Goal: Information Seeking & Learning: Learn about a topic

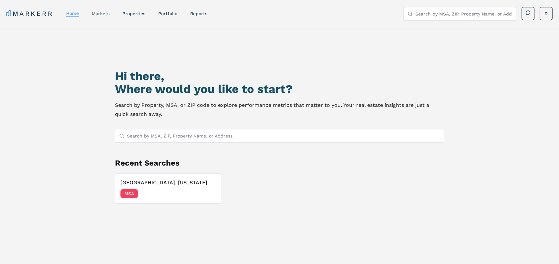
click at [108, 14] on link "markets" at bounding box center [101, 13] width 18 height 5
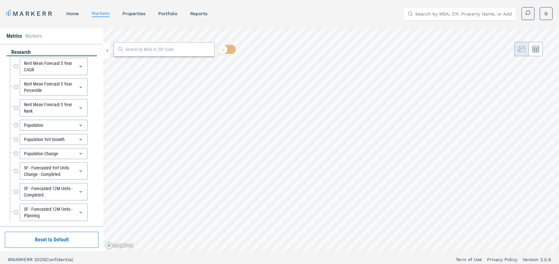
radio input "true"
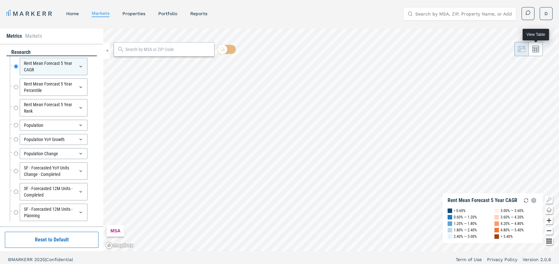
click at [536, 54] on button at bounding box center [536, 49] width 14 height 14
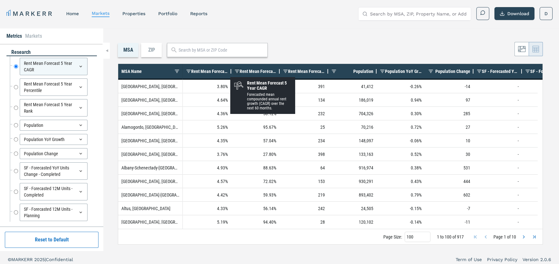
drag, startPoint x: 230, startPoint y: 71, endPoint x: 234, endPoint y: 71, distance: 4.2
click at [227, 72] on span "Rent Mean Forecast 5 Year CAGR" at bounding box center [209, 71] width 37 height 5
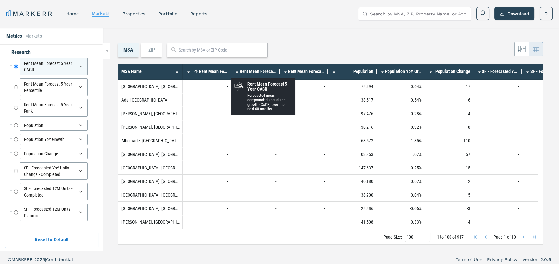
click at [225, 74] on span "Rent Mean Forecast 5 Year CAGR" at bounding box center [213, 71] width 29 height 5
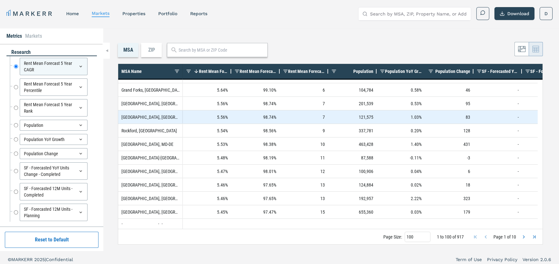
scroll to position [65, 0]
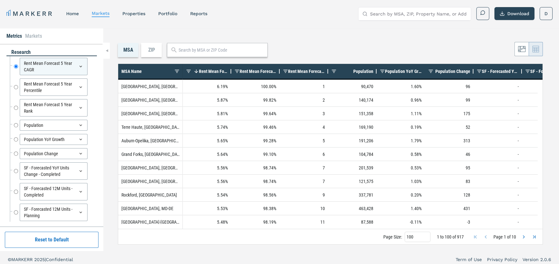
click at [486, 57] on div "MSA ZIP" at bounding box center [330, 50] width 425 height 14
click at [332, 70] on span at bounding box center [334, 71] width 5 height 5
click at [335, 71] on span at bounding box center [334, 71] width 5 height 5
click at [334, 71] on span at bounding box center [334, 71] width 5 height 5
click at [336, 72] on span at bounding box center [334, 71] width 5 height 5
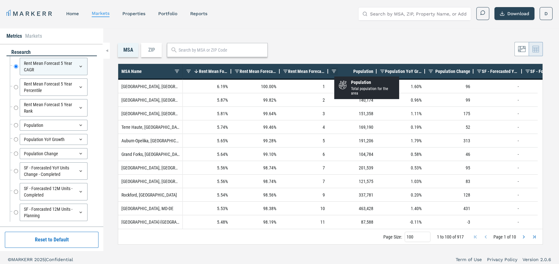
click at [334, 71] on span at bounding box center [334, 71] width 5 height 5
click at [333, 84] on div "Equals" at bounding box center [367, 91] width 73 height 31
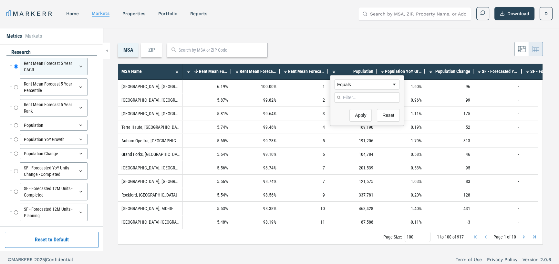
click at [357, 85] on div "Population Total population for the area" at bounding box center [373, 88] width 45 height 16
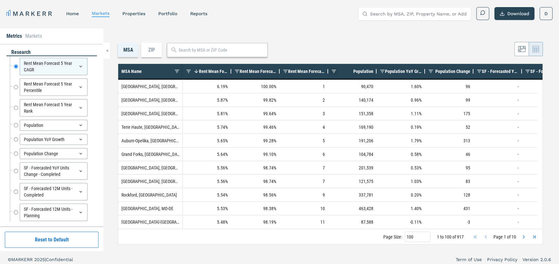
click at [332, 71] on span at bounding box center [334, 71] width 5 height 5
click at [336, 71] on span at bounding box center [334, 71] width 5 height 5
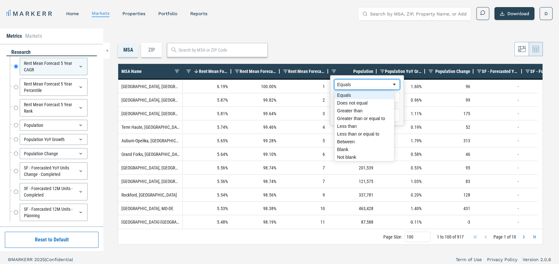
click at [392, 84] on span "Filtering operator" at bounding box center [394, 84] width 5 height 5
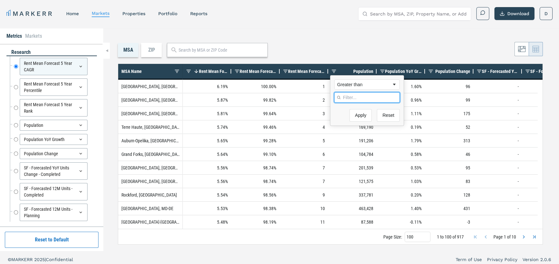
click at [354, 96] on input "Filter Value" at bounding box center [367, 97] width 66 height 10
type input "1000000"
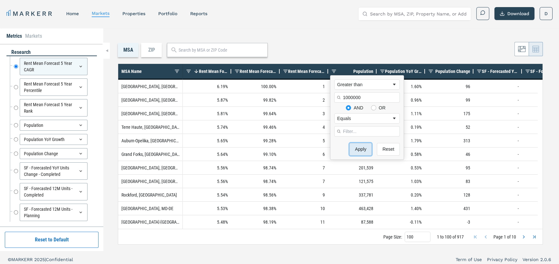
click at [353, 146] on button "Apply" at bounding box center [361, 149] width 22 height 13
click at [336, 55] on div "MSA ZIP" at bounding box center [330, 50] width 425 height 14
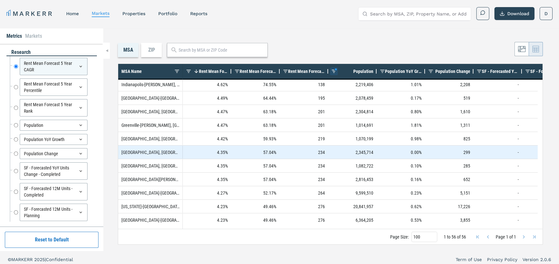
scroll to position [0, 0]
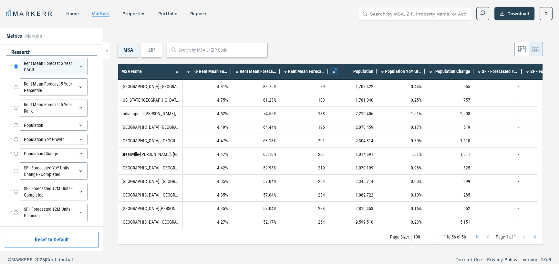
click at [182, 77] on div "MSA Name" at bounding box center [150, 72] width 65 height 16
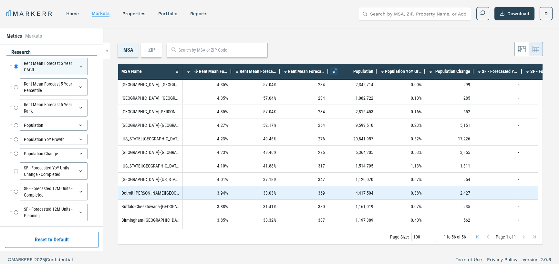
scroll to position [120, 0]
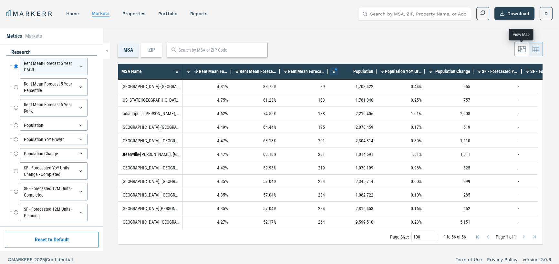
click at [524, 47] on icon at bounding box center [522, 49] width 8 height 8
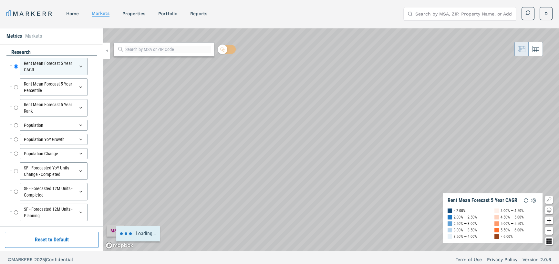
click at [485, 156] on div "Loading..." at bounding box center [331, 139] width 456 height 223
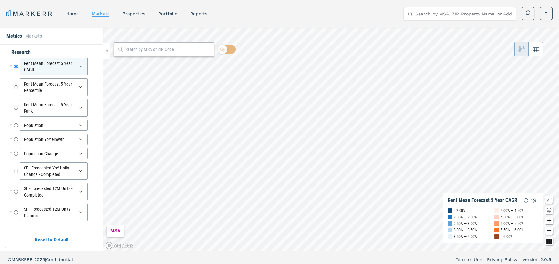
click at [482, 206] on div "MSA Rent Mean Forecast 5 Year CAGR < 2.00% 2.00% — 2.50% 2.50% — 3.00% 3.00% — …" at bounding box center [331, 139] width 456 height 223
